Goal: Transaction & Acquisition: Purchase product/service

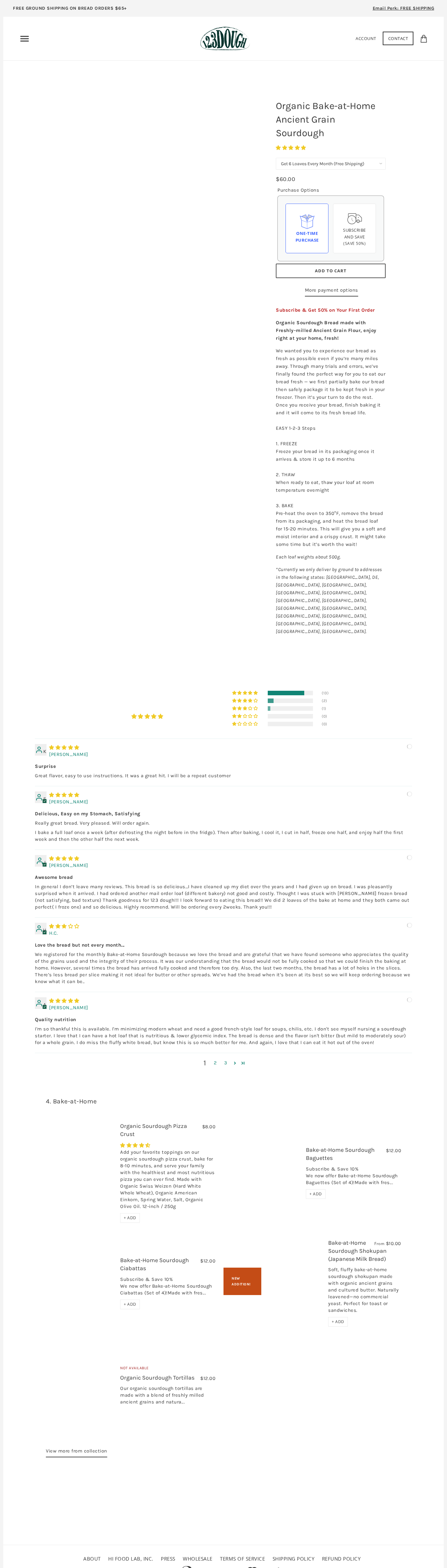
select select "Get 6 Loaves Every Month (Free Shipping)"
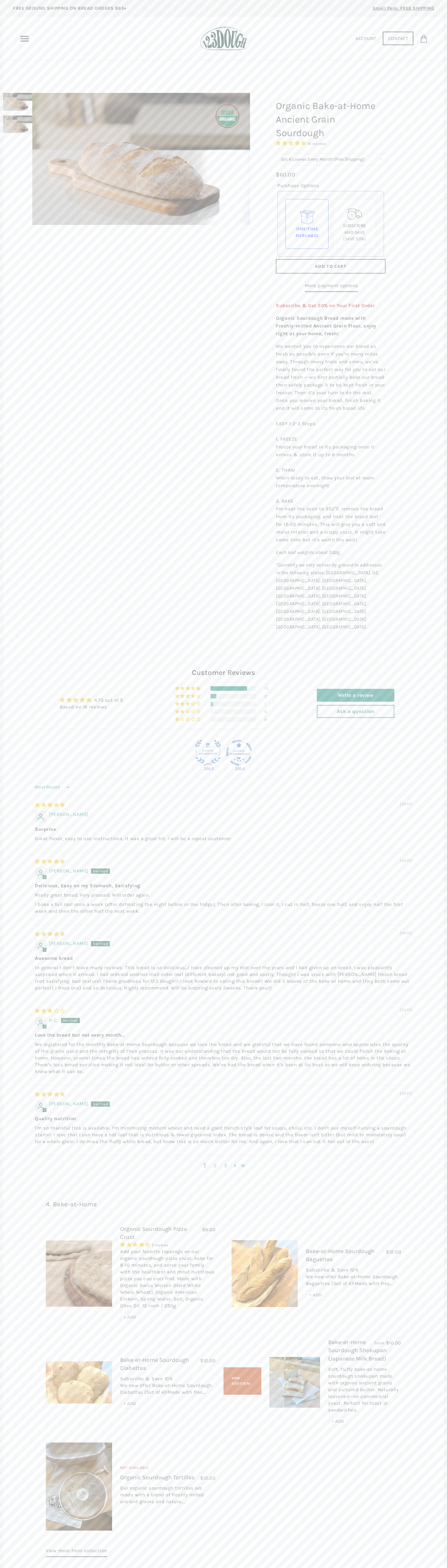
click at [331, 267] on span "Add to Cart" at bounding box center [331, 267] width 32 height 6
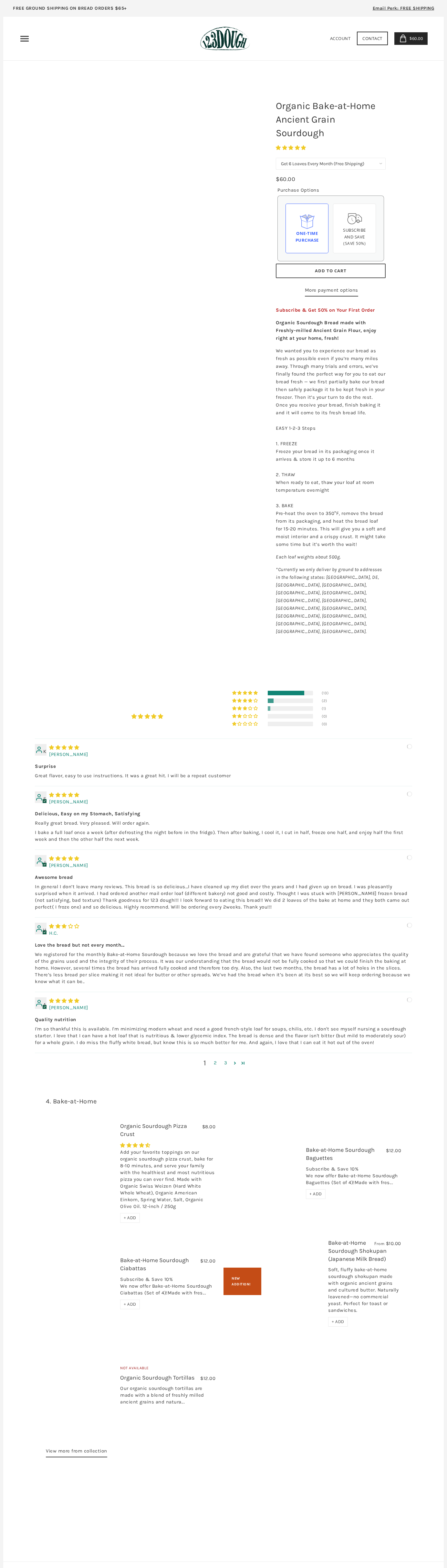
select select "Get 6 Loaves Every Month (Free Shipping)"
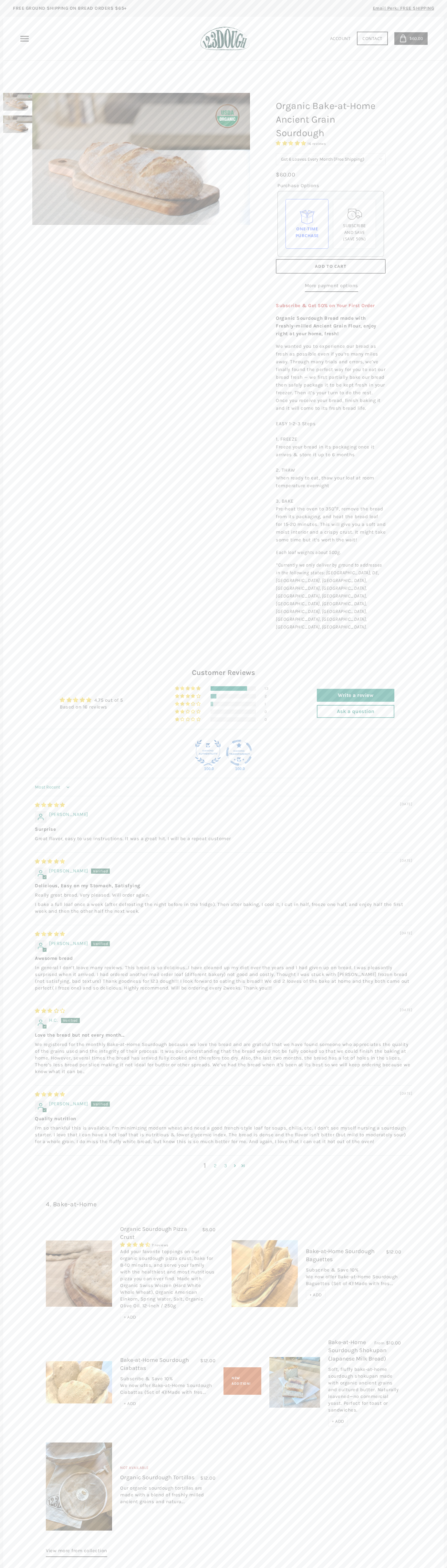
click at [403, 38] on icon at bounding box center [403, 38] width 8 height 8
